Goal: Communication & Community: Ask a question

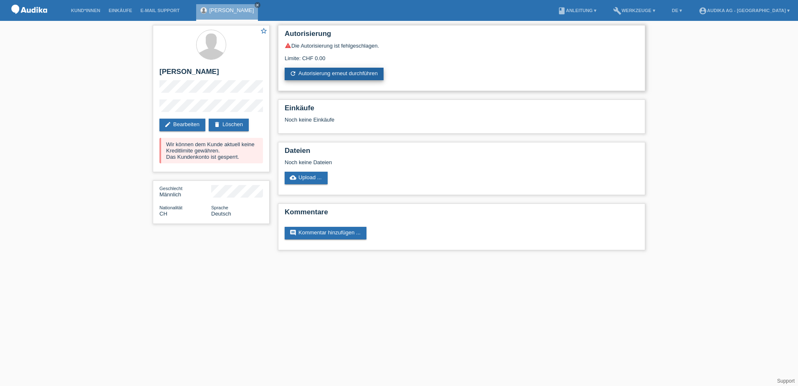
click at [329, 73] on link "refresh Autorisierung erneut durchführen" at bounding box center [334, 74] width 99 height 13
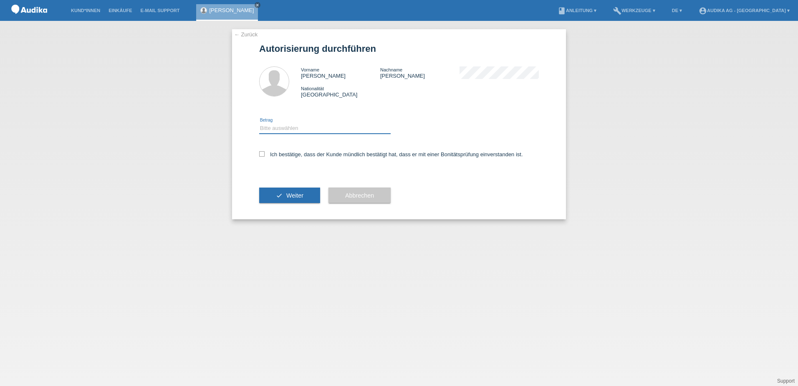
click at [294, 124] on select "Bitte auswählen CHF 1.00 - CHF 499.00 CHF 500.00 - CHF 1'999.00 CHF 2'000.00 - …" at bounding box center [325, 128] width 132 height 10
select select "3"
click at [259, 123] on select "Bitte auswählen CHF 1.00 - CHF 499.00 CHF 500.00 - CHF 1'999.00 CHF 2'000.00 - …" at bounding box center [325, 128] width 132 height 10
click at [261, 154] on icon at bounding box center [261, 153] width 5 height 5
click at [261, 154] on input "Ich bestätige, dass der Kunde mündlich bestätigt hat, dass er mit einer Bonität…" at bounding box center [261, 153] width 5 height 5
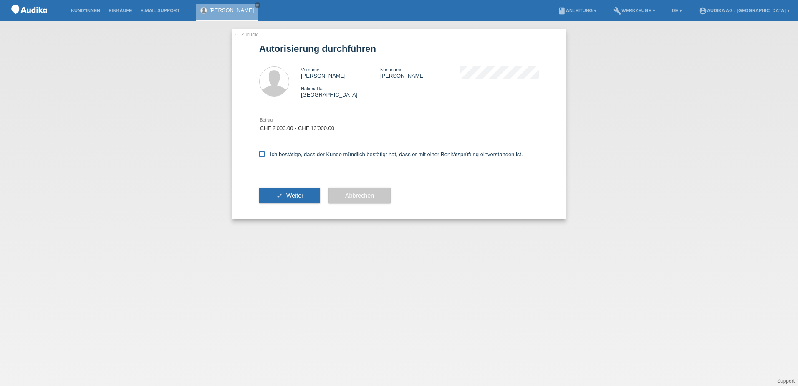
checkbox input "true"
click at [281, 194] on button "check Weiter" at bounding box center [289, 195] width 61 height 16
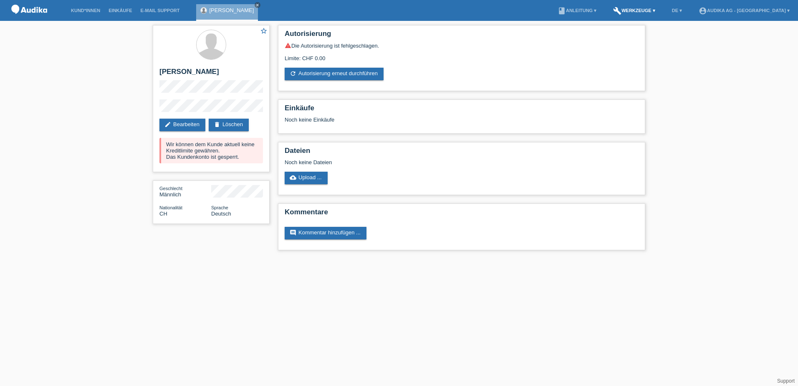
click at [625, 10] on link "build Werkzeuge ▾" at bounding box center [634, 10] width 51 height 5
click at [558, 10] on link "book Anleitung ▾" at bounding box center [577, 10] width 47 height 5
click at [609, 7] on li "build Werkzeuge ▾" at bounding box center [634, 10] width 51 height 21
click at [611, 10] on link "build Werkzeuge ▾" at bounding box center [634, 10] width 51 height 5
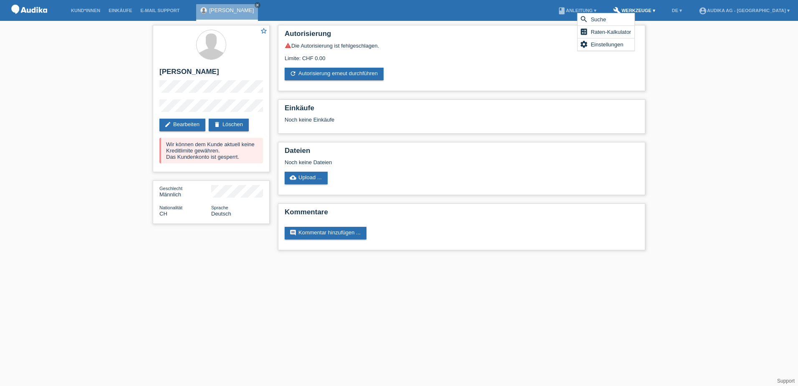
click at [612, 10] on link "build Werkzeuge ▾" at bounding box center [634, 10] width 51 height 5
click at [695, 11] on link "account_circle Audika AG - Winterthur Bahnhofplatz ▾" at bounding box center [744, 10] width 99 height 5
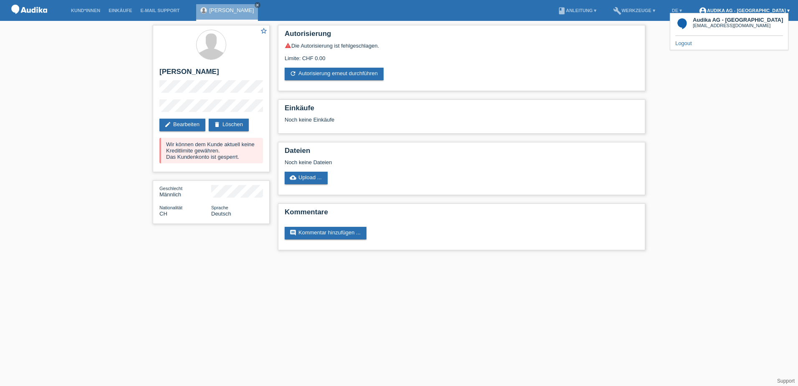
click at [695, 11] on link "account_circle Audika AG - Winterthur Bahnhofplatz ▾" at bounding box center [744, 10] width 99 height 5
click at [163, 12] on link "E-Mail Support" at bounding box center [161, 10] width 48 height 5
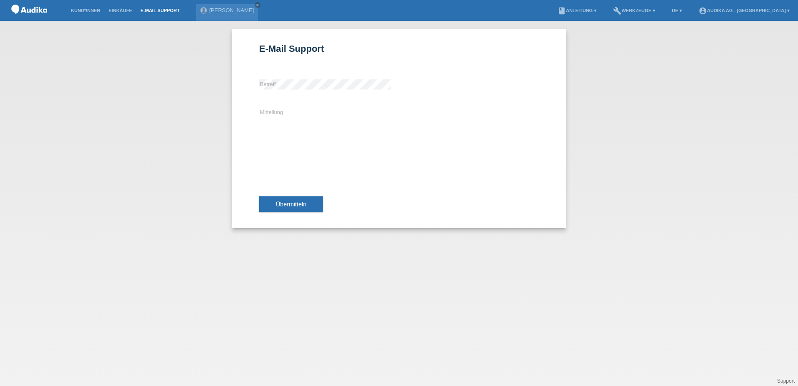
click at [171, 91] on div "E-Mail Support error [GEOGRAPHIC_DATA] Mitteilung Übermitteln" at bounding box center [399, 203] width 798 height 365
click at [235, 202] on div "E-Mail Support error Betreff Mitteilung Übermitteln" at bounding box center [399, 128] width 334 height 199
drag, startPoint x: 649, startPoint y: 58, endPoint x: 537, endPoint y: 60, distance: 111.9
click at [649, 58] on div "E-Mail Support error Betreff Mitteilung Übermitteln" at bounding box center [399, 203] width 798 height 365
click at [124, 36] on div "E-Mail Support error Betreff Mitteilung Übermitteln" at bounding box center [399, 203] width 798 height 365
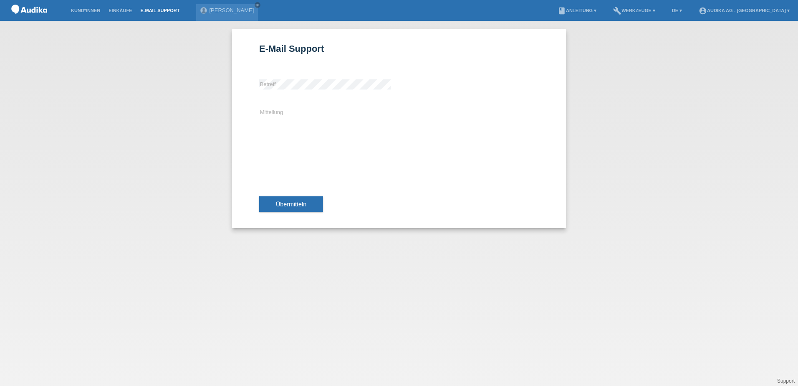
click at [291, 6] on nav "Kund*innen Einkäufe E-Mail Support Erich-Edwin Jörg close menu build" at bounding box center [399, 10] width 798 height 21
click at [506, 10] on nav "Kund*innen Einkäufe E-Mail Support Erich-Edwin Jörg close menu build" at bounding box center [399, 10] width 798 height 21
click at [712, 138] on div "E-Mail Support error Betreff Mitteilung Übermitteln" at bounding box center [399, 203] width 798 height 365
click at [160, 14] on li "E-Mail Support" at bounding box center [161, 10] width 48 height 21
click at [158, 10] on link "E-Mail Support" at bounding box center [161, 10] width 48 height 5
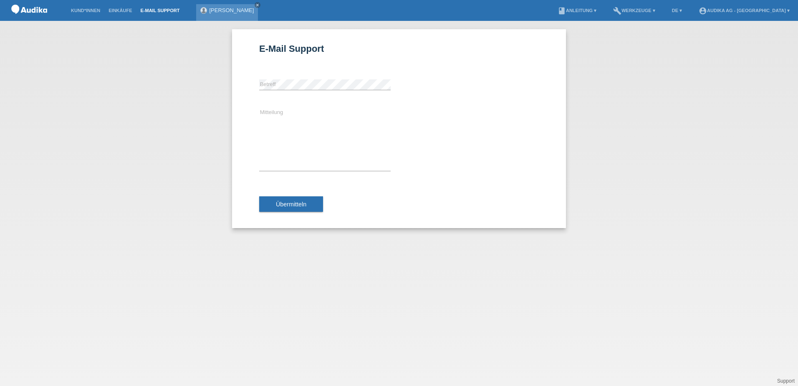
click at [225, 6] on div "Erich-Edwin Jörg close" at bounding box center [227, 12] width 62 height 17
click at [165, 16] on li "E-Mail Support" at bounding box center [161, 10] width 48 height 21
click at [164, 12] on link "E-Mail Support" at bounding box center [161, 10] width 48 height 5
click at [129, 12] on link "Einkäufe" at bounding box center [120, 10] width 32 height 5
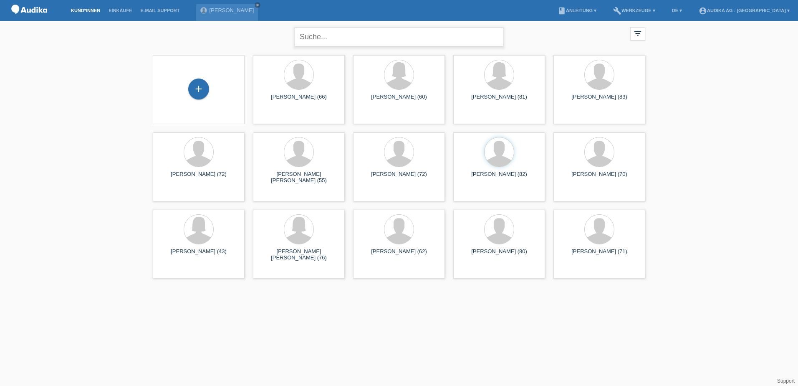
click at [311, 32] on input "text" at bounding box center [399, 37] width 209 height 20
click at [485, 170] on div "Erich-Edwin Jörg (82) launch Anzeigen" at bounding box center [499, 166] width 92 height 69
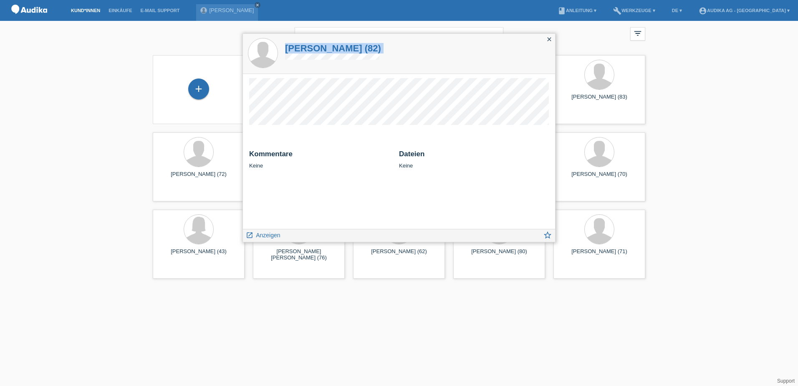
drag, startPoint x: 283, startPoint y: 38, endPoint x: 384, endPoint y: 70, distance: 105.8
click at [384, 70] on div "Erich-Edwin Jörg (82)" at bounding box center [399, 54] width 312 height 40
copy div "Erich-Edwin Jörg (82)"
click at [547, 38] on icon "close" at bounding box center [549, 39] width 7 height 7
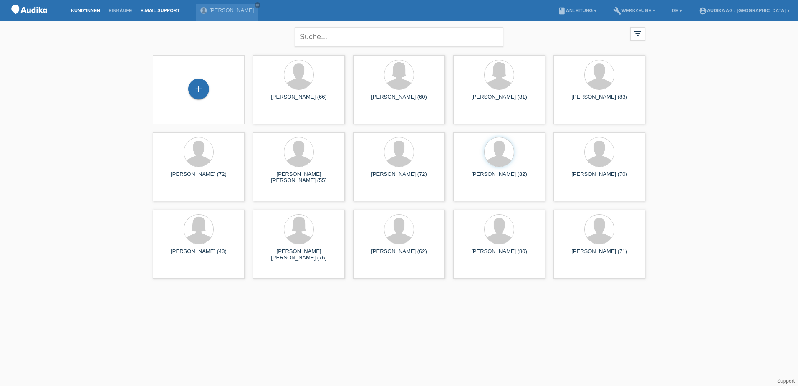
click at [147, 9] on link "E-Mail Support" at bounding box center [161, 10] width 48 height 5
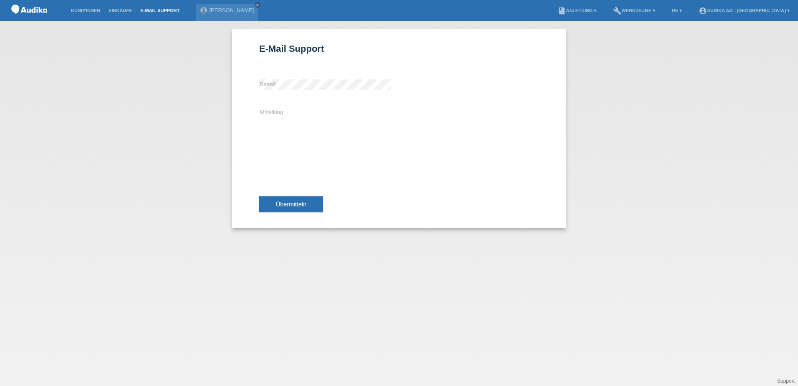
click at [279, 104] on div "Mitteilung" at bounding box center [325, 139] width 132 height 81
click at [268, 112] on textarea "Mitteilung" at bounding box center [325, 139] width 132 height 63
type textarea "H"
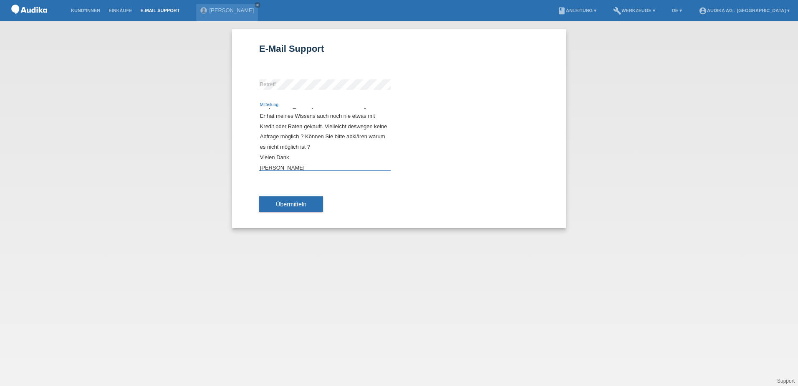
scroll to position [28, 0]
type textarea "Sehr geehrte Damen und Herren, bei [PERSON_NAME] kann ich keine Abfrage starten…"
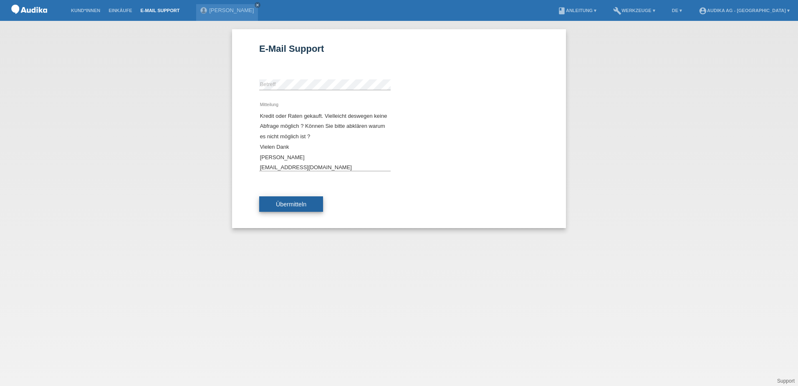
click at [301, 203] on span "Übermitteln" at bounding box center [291, 204] width 30 height 7
